Goal: Information Seeking & Learning: Learn about a topic

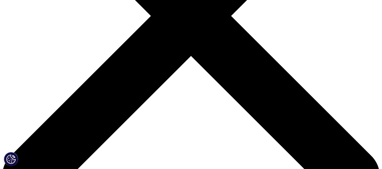
scroll to position [192, 0]
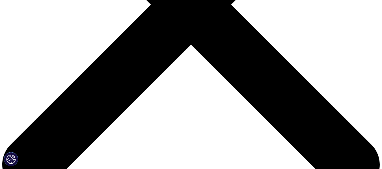
drag, startPoint x: 236, startPoint y: 47, endPoint x: 266, endPoint y: 49, distance: 30.5
copy p "ricing Services"
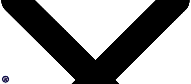
scroll to position [0, 0]
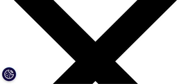
scroll to position [56, 0]
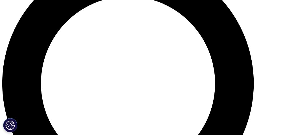
scroll to position [362, 0]
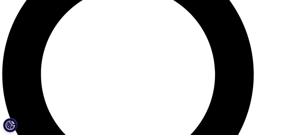
type input "sa"
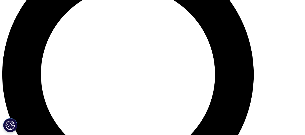
type input "ka"
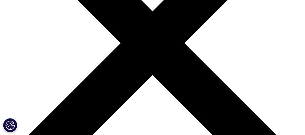
scroll to position [110, 0]
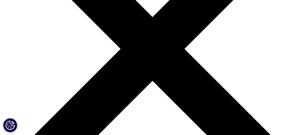
type input "k"
